Goal: Task Accomplishment & Management: Manage account settings

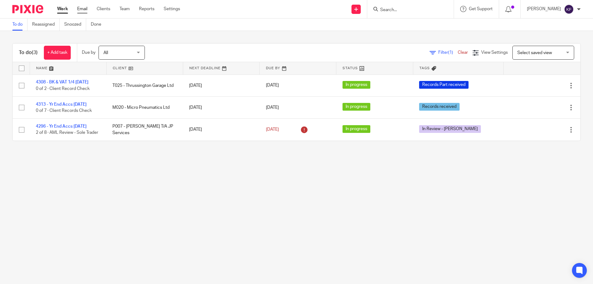
click at [80, 7] on link "Email" at bounding box center [82, 9] width 10 height 6
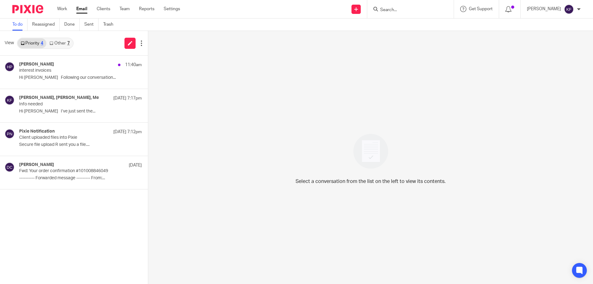
click at [61, 43] on link "Other 7" at bounding box center [59, 43] width 26 height 10
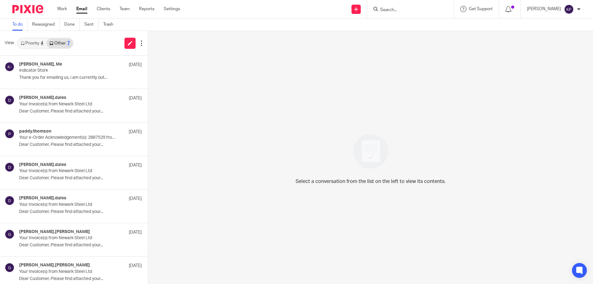
click at [33, 42] on link "Priority 4" at bounding box center [32, 43] width 29 height 10
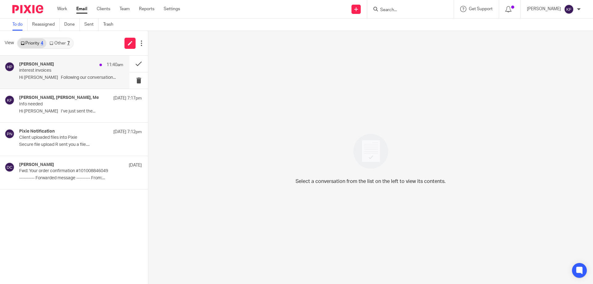
click at [51, 69] on p "interest invoices" at bounding box center [60, 70] width 83 height 5
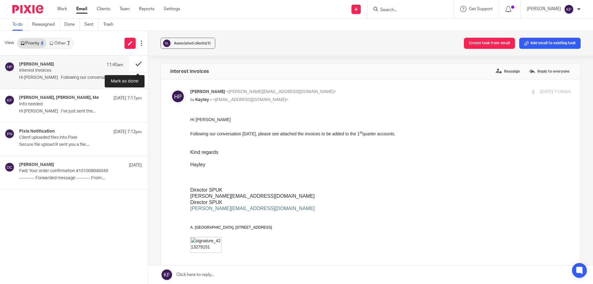
click at [136, 64] on button at bounding box center [138, 64] width 19 height 16
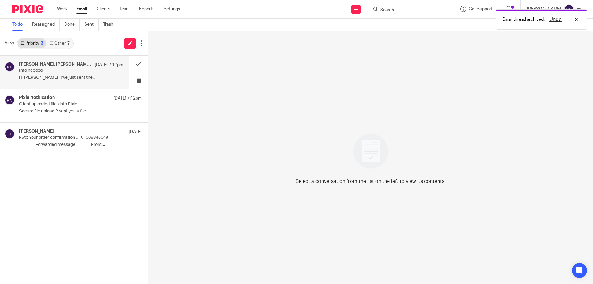
click at [70, 78] on p "Hi [PERSON_NAME] I’ve just sent the..." at bounding box center [71, 77] width 104 height 5
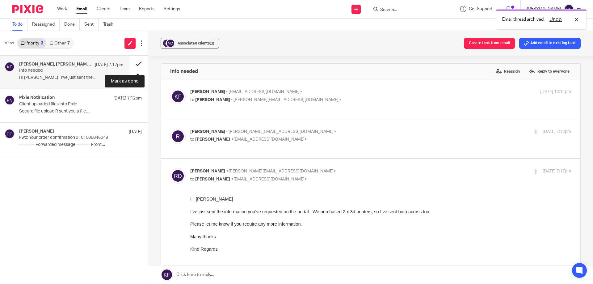
click at [139, 63] on button at bounding box center [138, 64] width 19 height 16
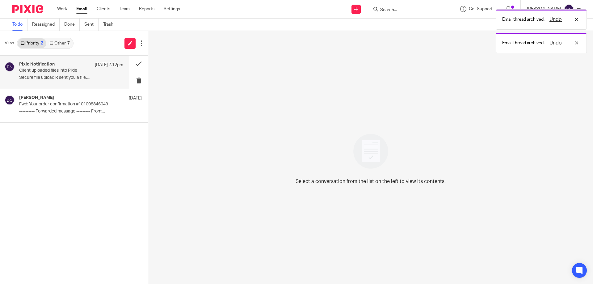
click at [73, 75] on p "Secure file upload R sent you a file...." at bounding box center [71, 77] width 104 height 5
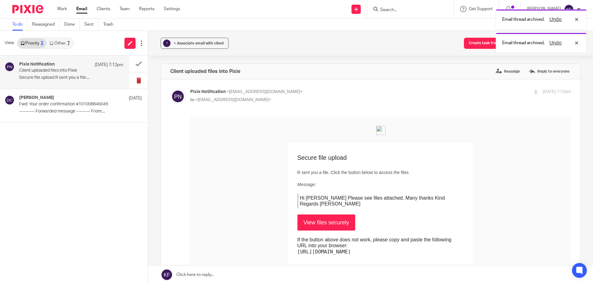
click at [136, 80] on button at bounding box center [138, 80] width 19 height 16
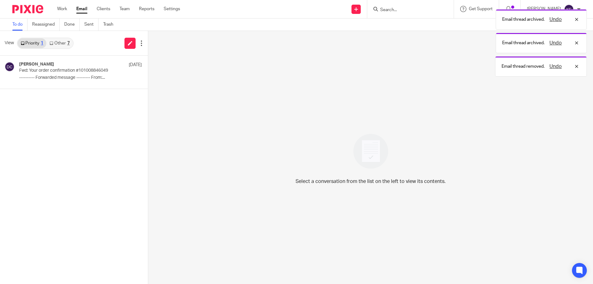
click at [62, 45] on link "Other 7" at bounding box center [59, 43] width 26 height 10
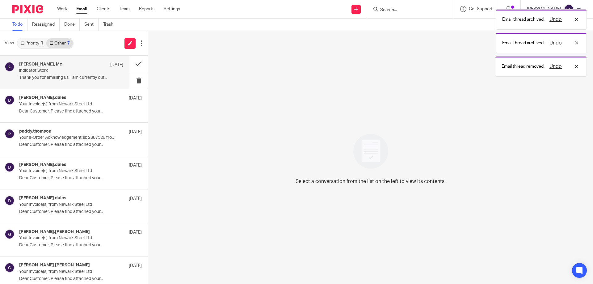
click at [86, 67] on div "[PERSON_NAME], Me [DATE]" at bounding box center [71, 65] width 104 height 6
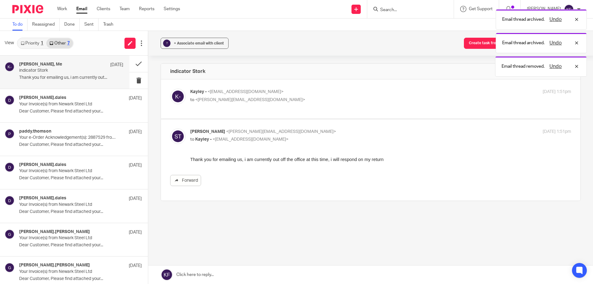
drag, startPoint x: 80, startPoint y: 106, endPoint x: 53, endPoint y: 57, distance: 55.6
click at [80, 104] on p "Your Invoice(s) from Newark Steel Ltd" at bounding box center [68, 104] width 98 height 5
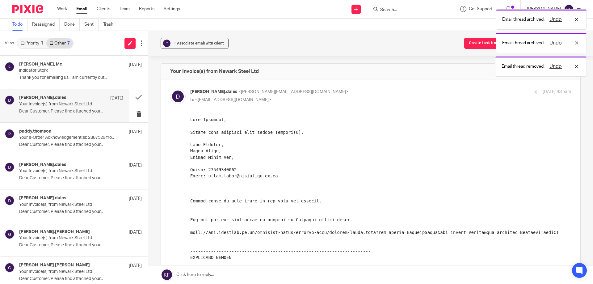
click at [37, 44] on link "Priority 1" at bounding box center [32, 43] width 29 height 10
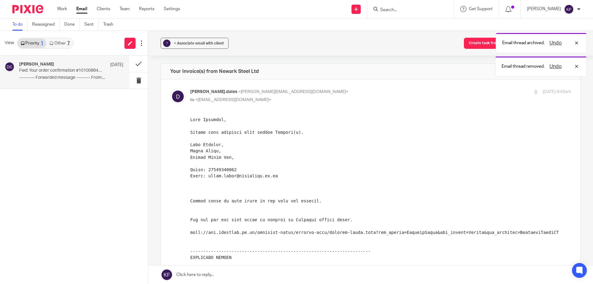
click at [80, 75] on p "---------- Forwarded message --------- From:..." at bounding box center [71, 77] width 104 height 5
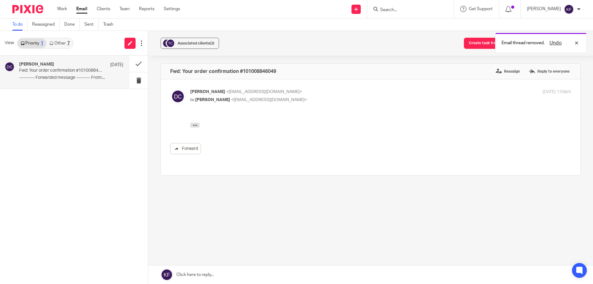
click at [26, 2] on div at bounding box center [25, 9] width 51 height 18
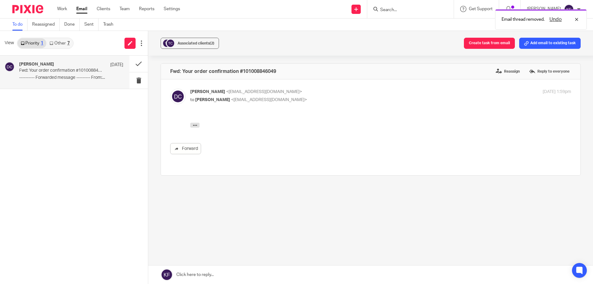
click at [28, 11] on img at bounding box center [27, 9] width 31 height 8
